Goal: Navigation & Orientation: Find specific page/section

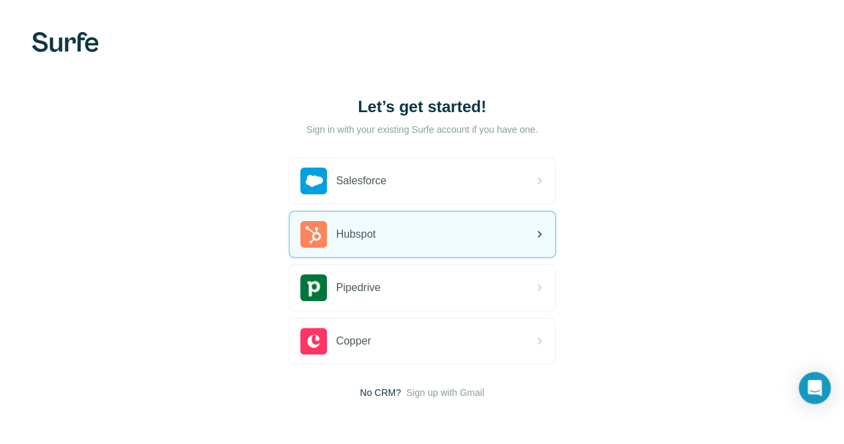
click at [290, 244] on div "Hubspot" at bounding box center [423, 233] width 266 height 45
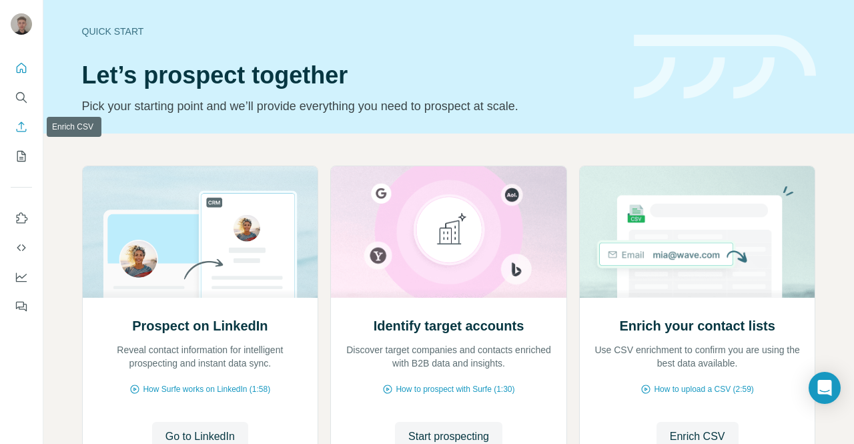
click at [25, 125] on icon "Enrich CSV" at bounding box center [21, 126] width 13 height 13
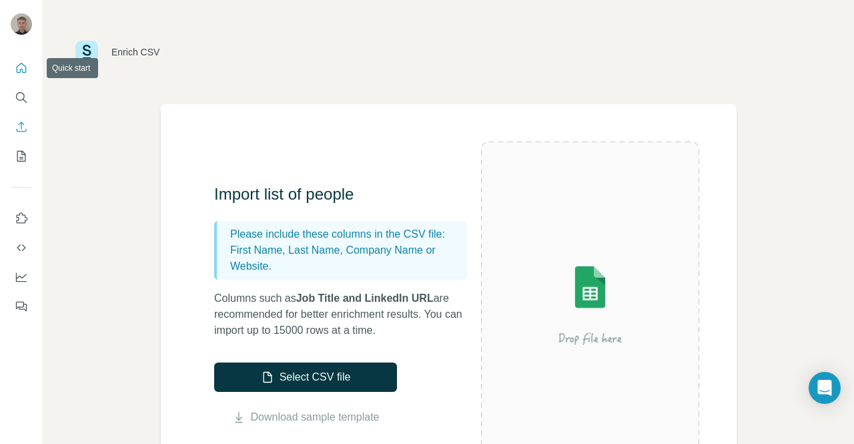
click at [25, 66] on icon "Quick start" at bounding box center [22, 68] width 10 height 10
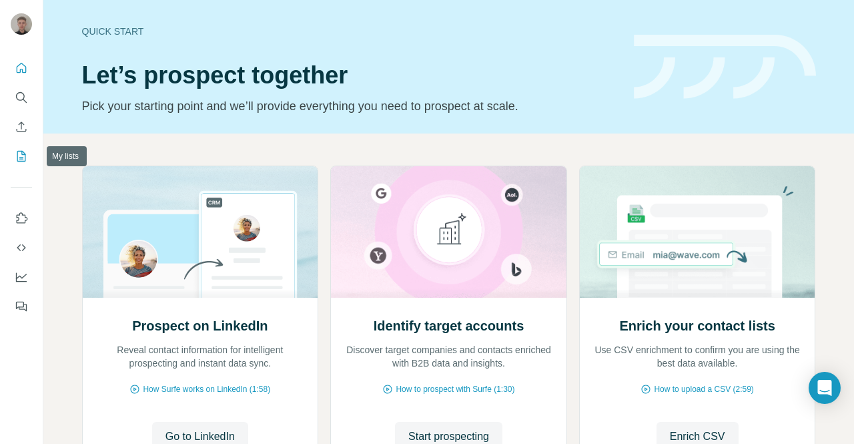
click at [21, 159] on icon "My lists" at bounding box center [21, 155] width 13 height 13
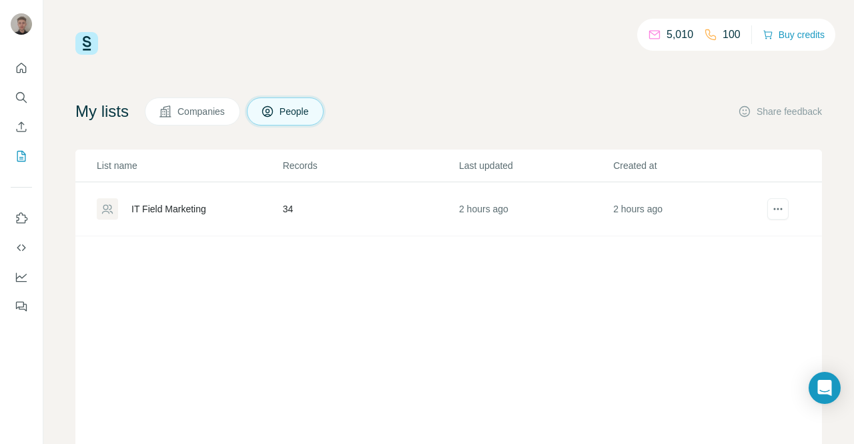
click at [199, 209] on div "IT Field Marketing" at bounding box center [168, 208] width 75 height 13
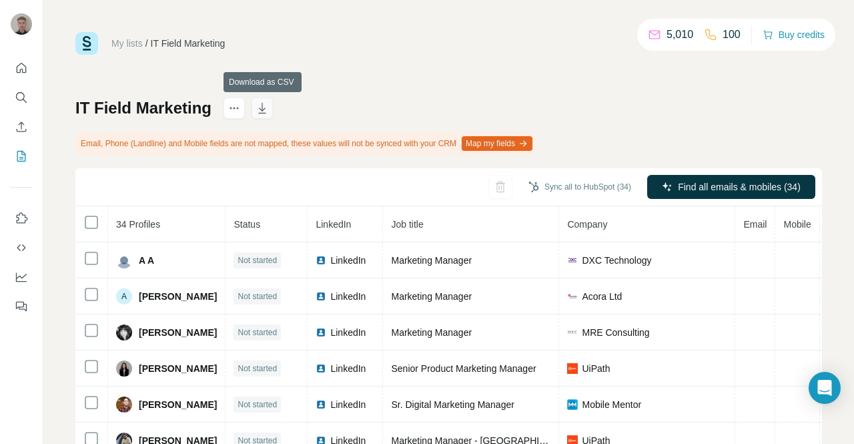
click at [267, 110] on icon "button" at bounding box center [262, 107] width 13 height 13
